Goal: Navigation & Orientation: Find specific page/section

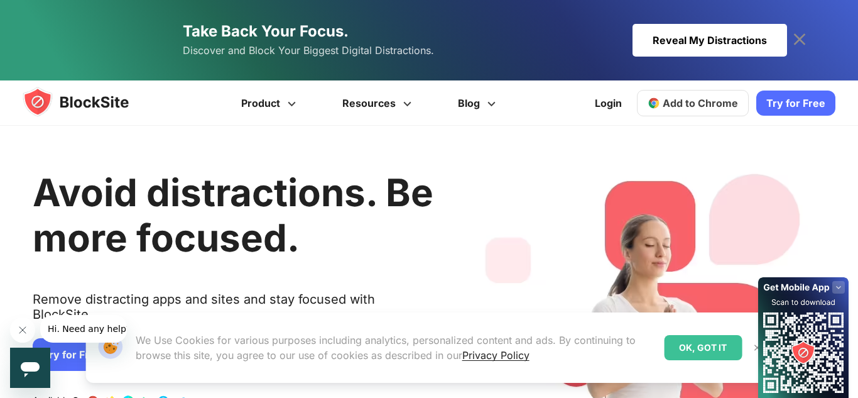
click at [706, 341] on div "OK, GOT IT" at bounding box center [703, 347] width 78 height 25
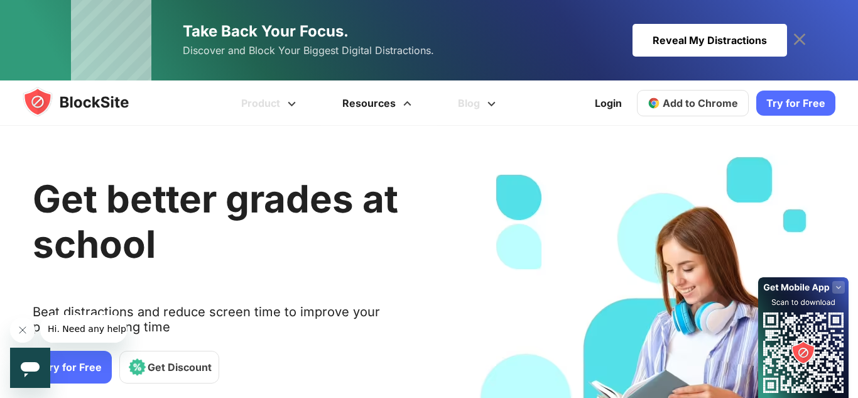
click at [361, 109] on link "Resources" at bounding box center [379, 102] width 116 height 45
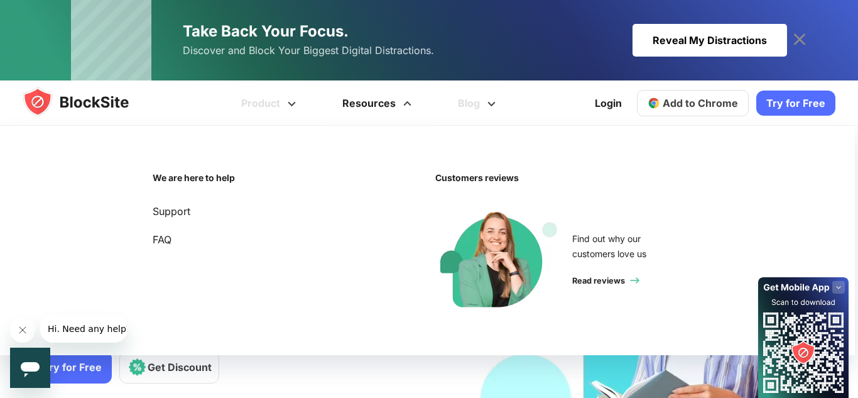
click at [399, 96] on link "Resources" at bounding box center [379, 102] width 116 height 45
click at [383, 106] on link "Resources" at bounding box center [379, 102] width 116 height 45
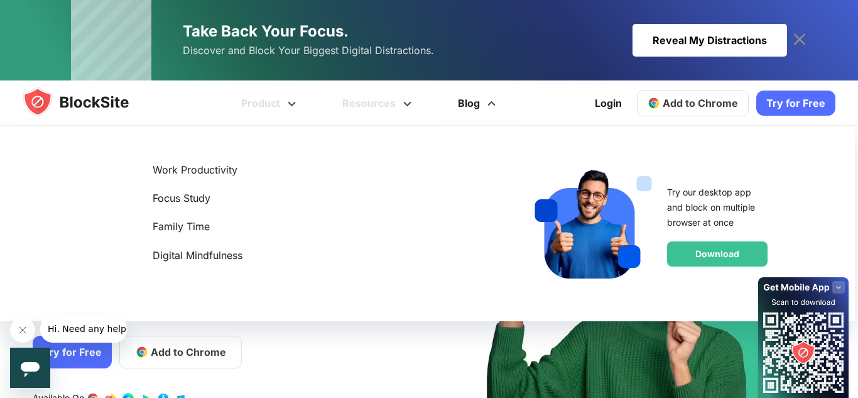
click at [467, 118] on link "Blog" at bounding box center [479, 102] width 84 height 45
